Goal: Information Seeking & Learning: Learn about a topic

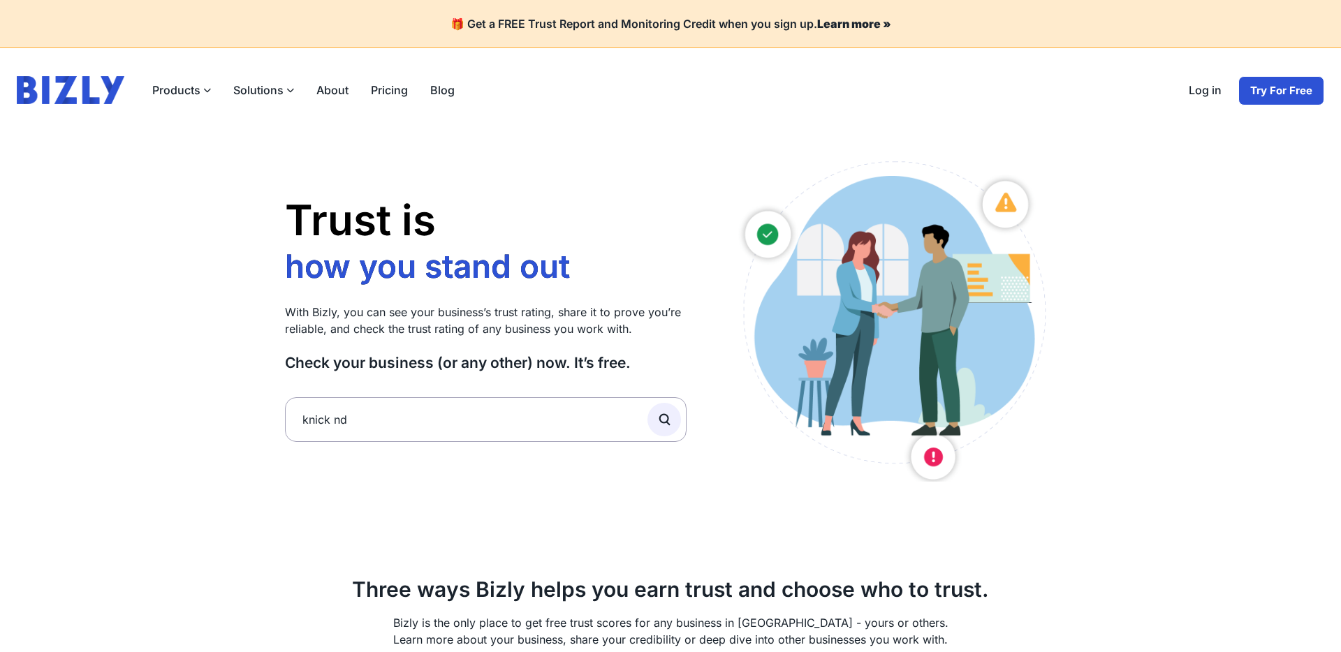
type input "knick nd"
click at [647, 403] on button "submit" at bounding box center [664, 420] width 34 height 34
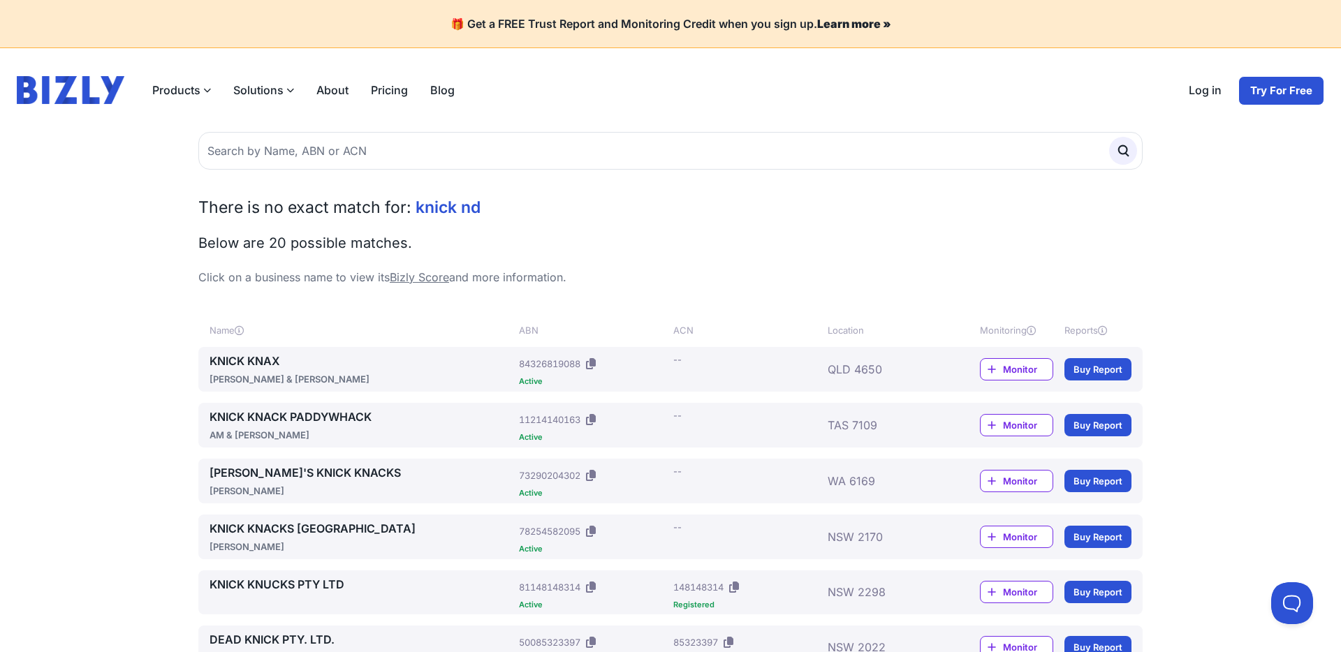
click at [234, 364] on link "KNICK KNAX" at bounding box center [361, 361] width 304 height 17
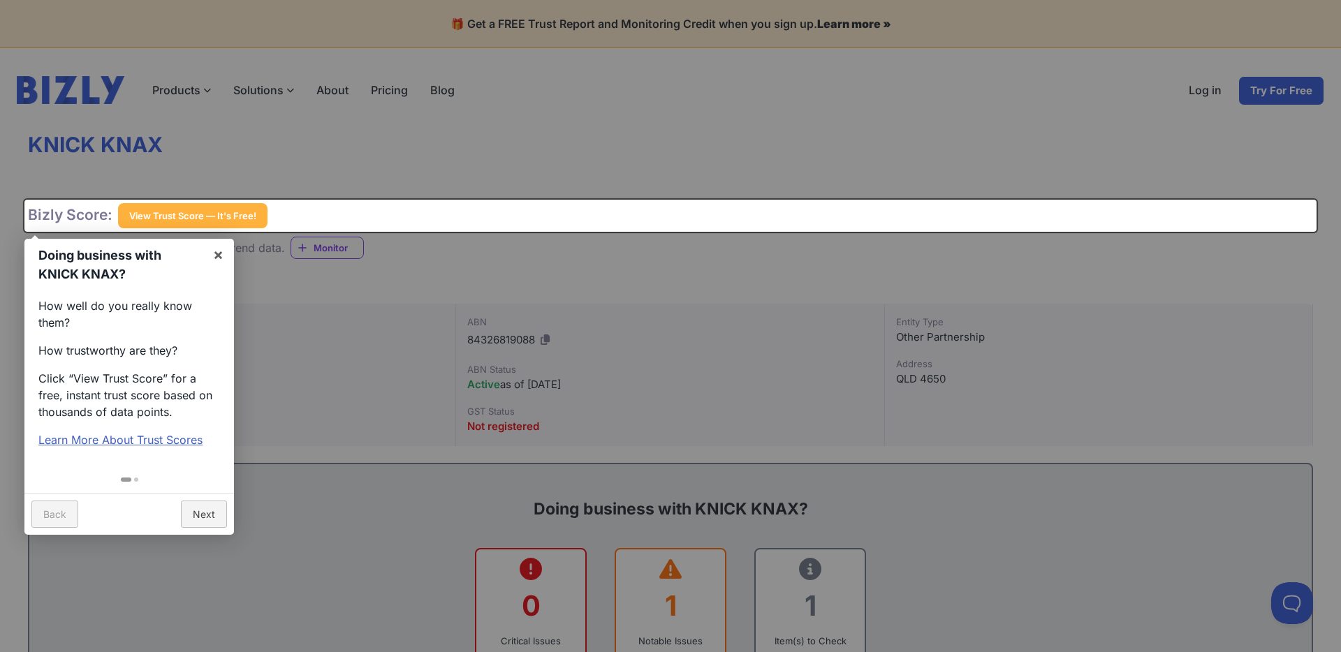
scroll to position [1, 0]
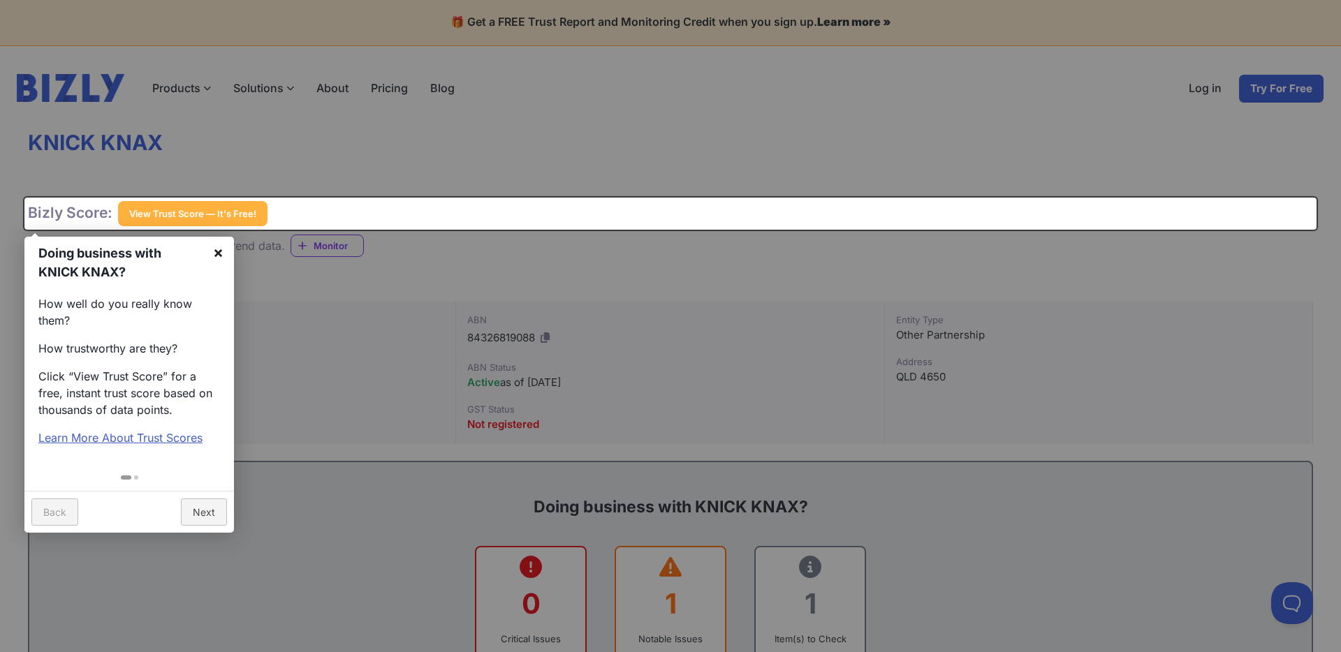
click at [219, 253] on link "×" at bounding box center [217, 252] width 31 height 31
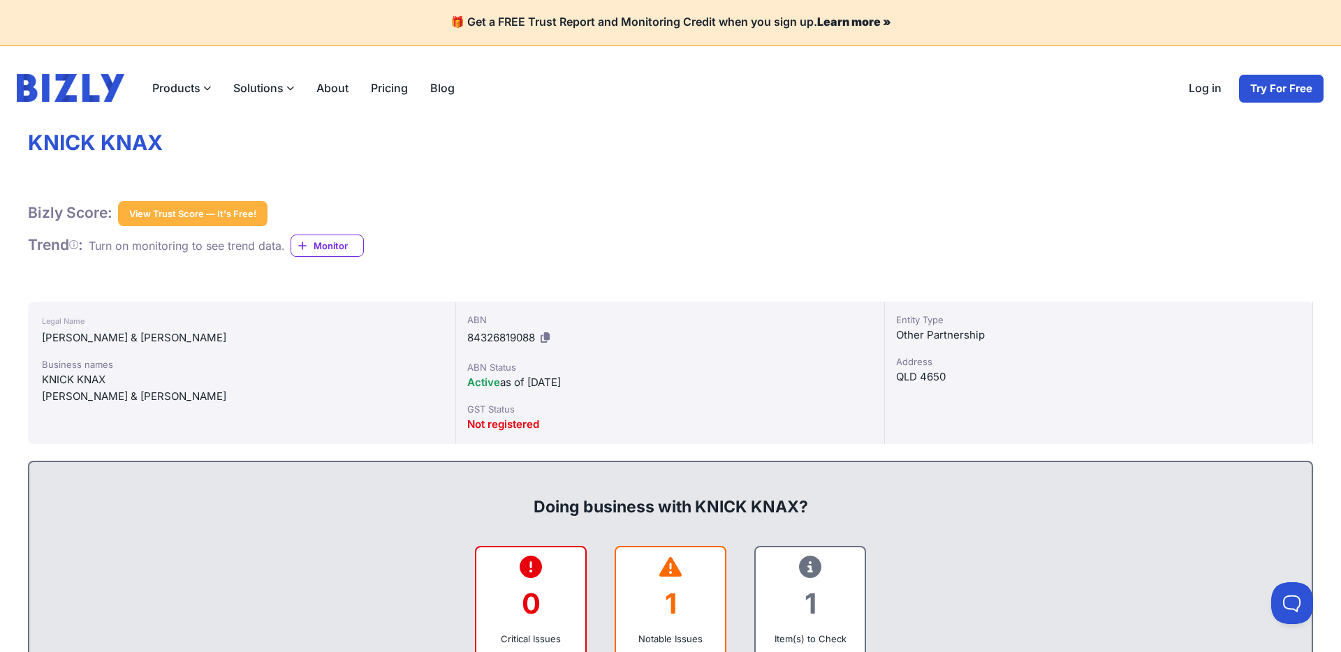
scroll to position [1, 0]
